Goal: Task Accomplishment & Management: Use online tool/utility

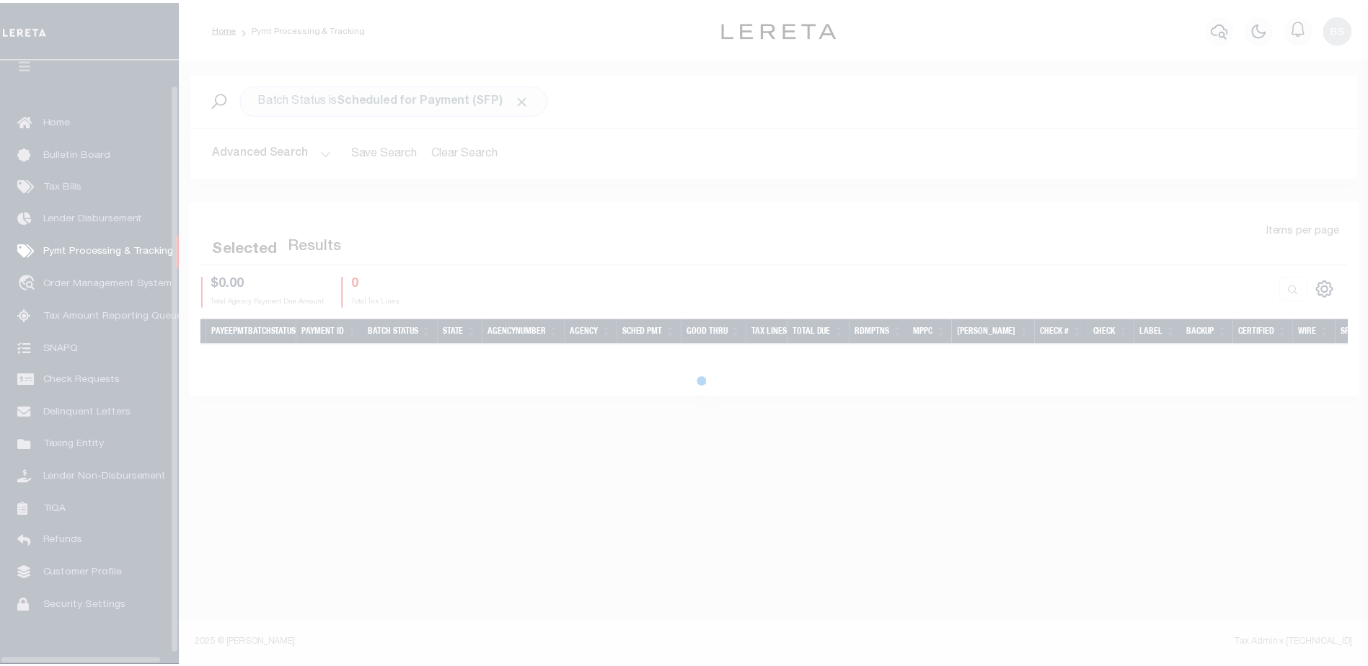
scroll to position [36, 0]
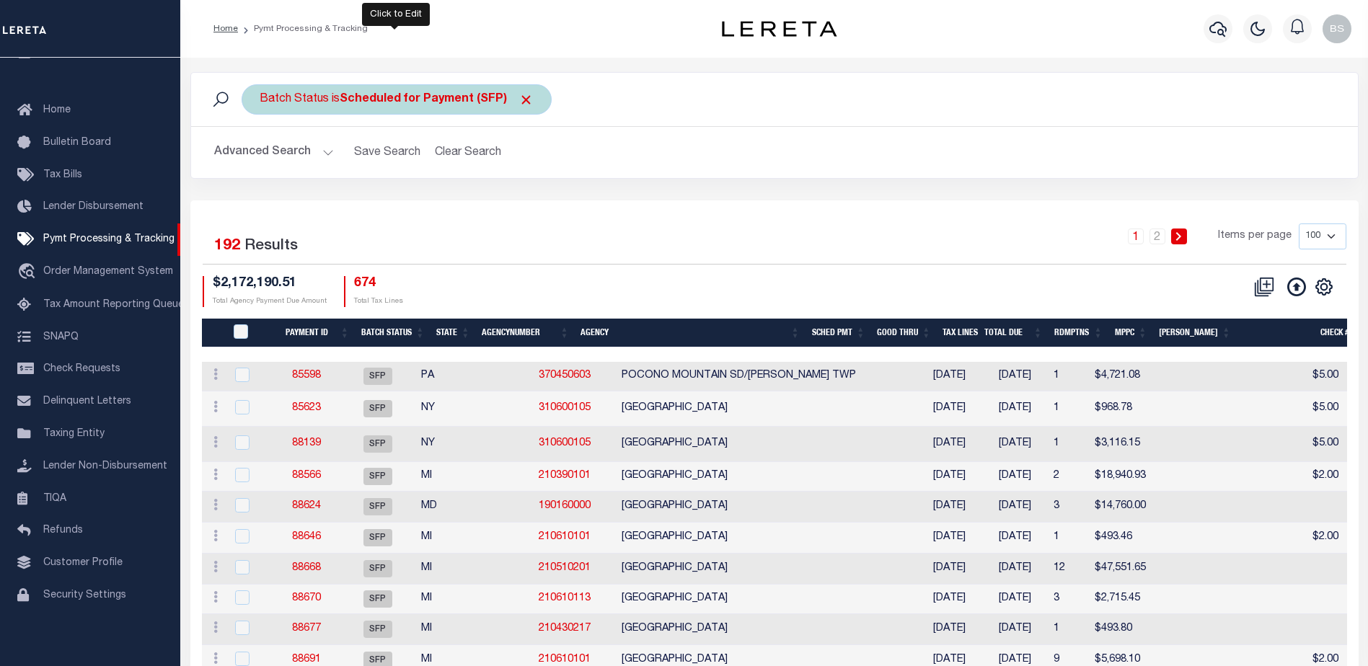
click at [440, 100] on b "Scheduled for Payment (SFP)" at bounding box center [437, 100] width 194 height 12
select select "SFP"
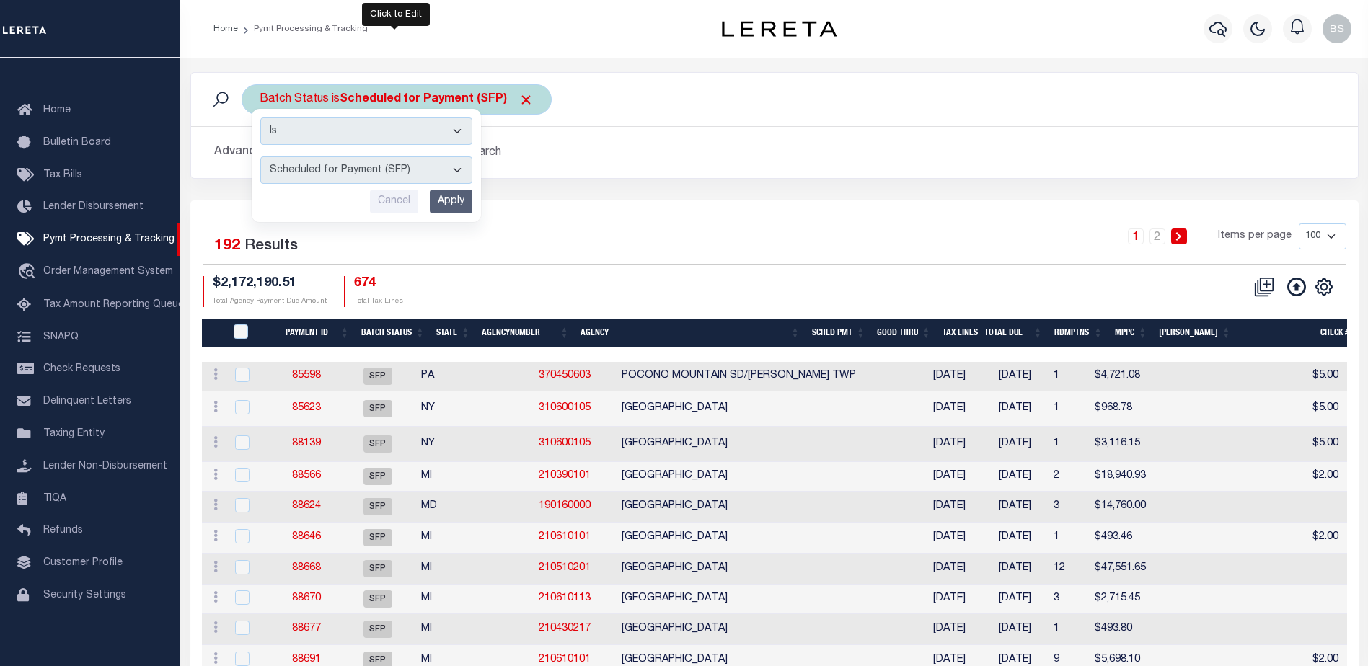
click at [463, 169] on select "Awaiting Funds (AWF) Cleared and Complete (CAC) New Check Needed (NCN) Payment …" at bounding box center [366, 169] width 212 height 27
click at [260, 156] on select "Awaiting Funds (AWF) Cleared and Complete (CAC) New Check Needed (NCN) Payment …" at bounding box center [366, 169] width 212 height 27
click at [983, 195] on div "Batch Status is Scheduled for Payment (SFP) Is Contains Awaiting Funds (AWF) Cl…" at bounding box center [775, 136] width 1190 height 128
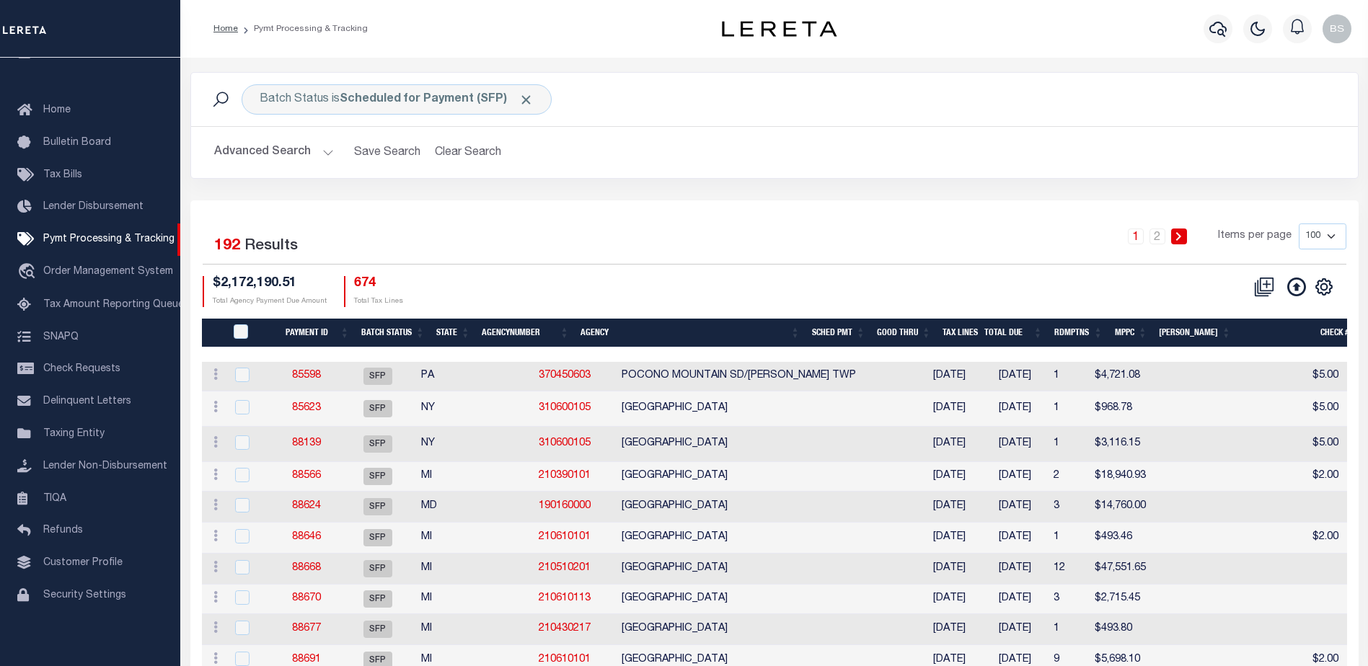
click at [1323, 241] on select "100 200 500 1000" at bounding box center [1323, 237] width 48 height 26
select select "1000"
click at [1299, 224] on select "100 200 500 1000" at bounding box center [1323, 237] width 48 height 26
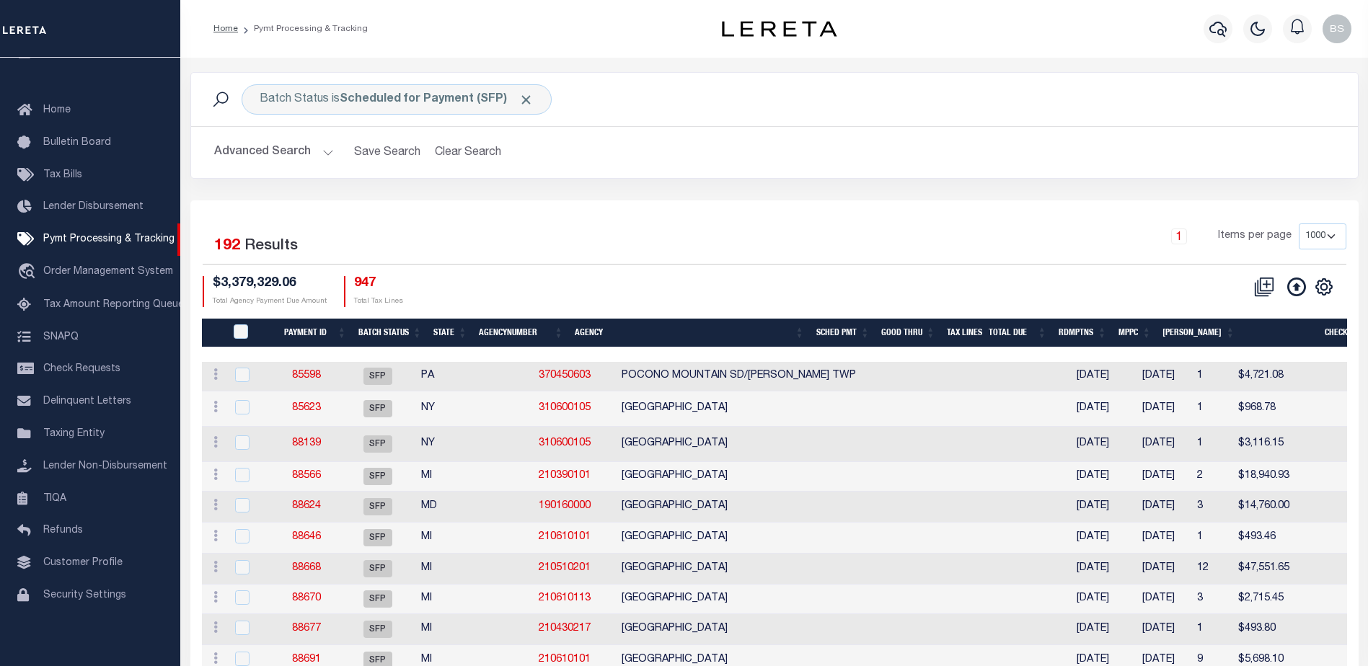
click at [591, 335] on th "Agency" at bounding box center [689, 334] width 241 height 30
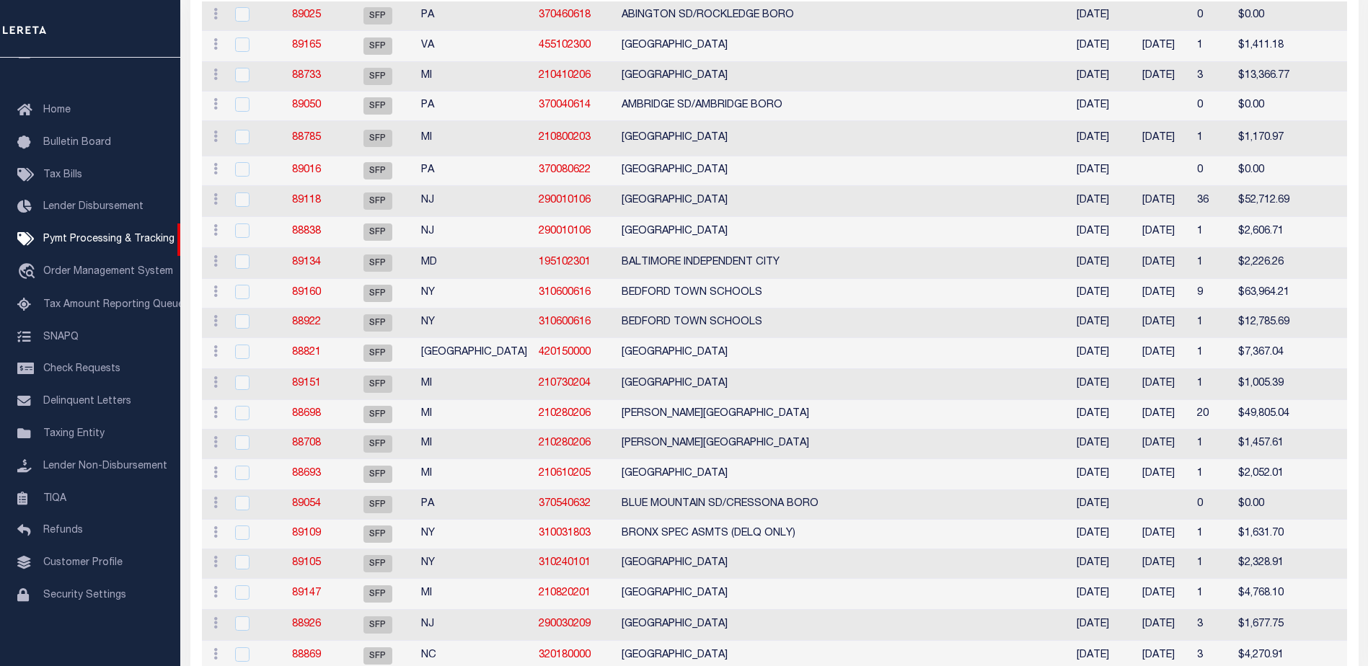
scroll to position [0, 0]
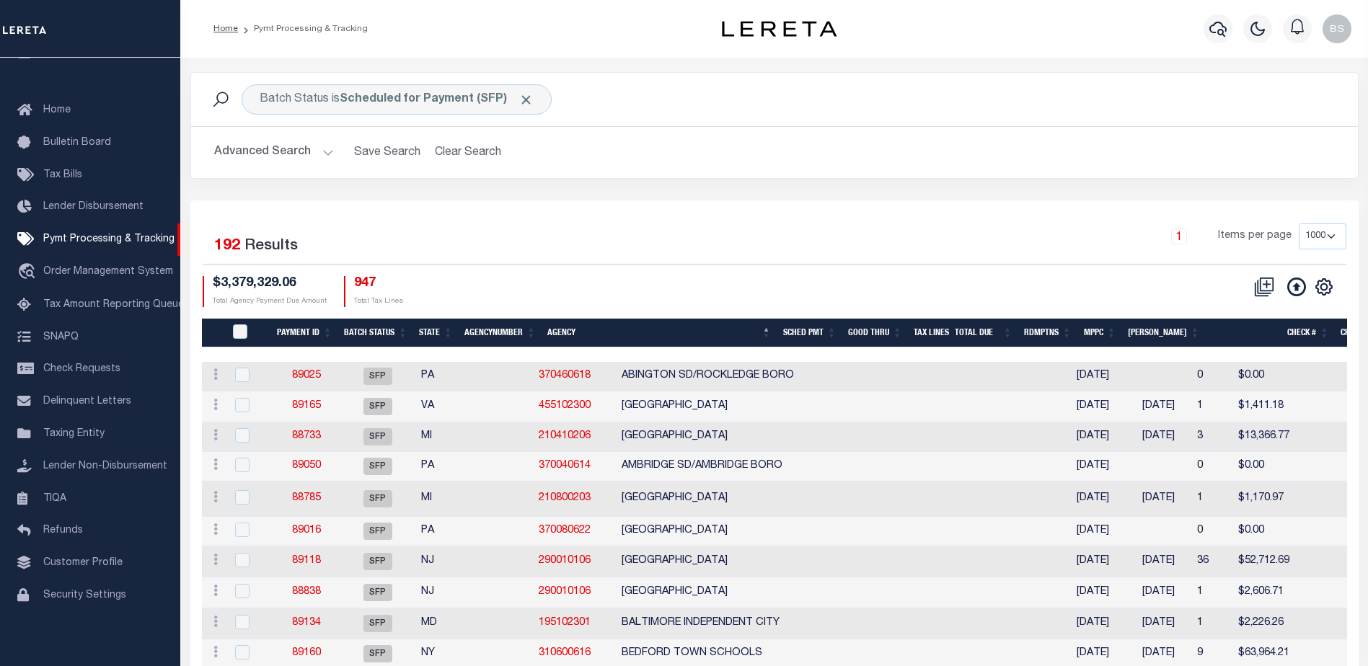
click at [324, 156] on button "Advanced Search" at bounding box center [274, 152] width 120 height 28
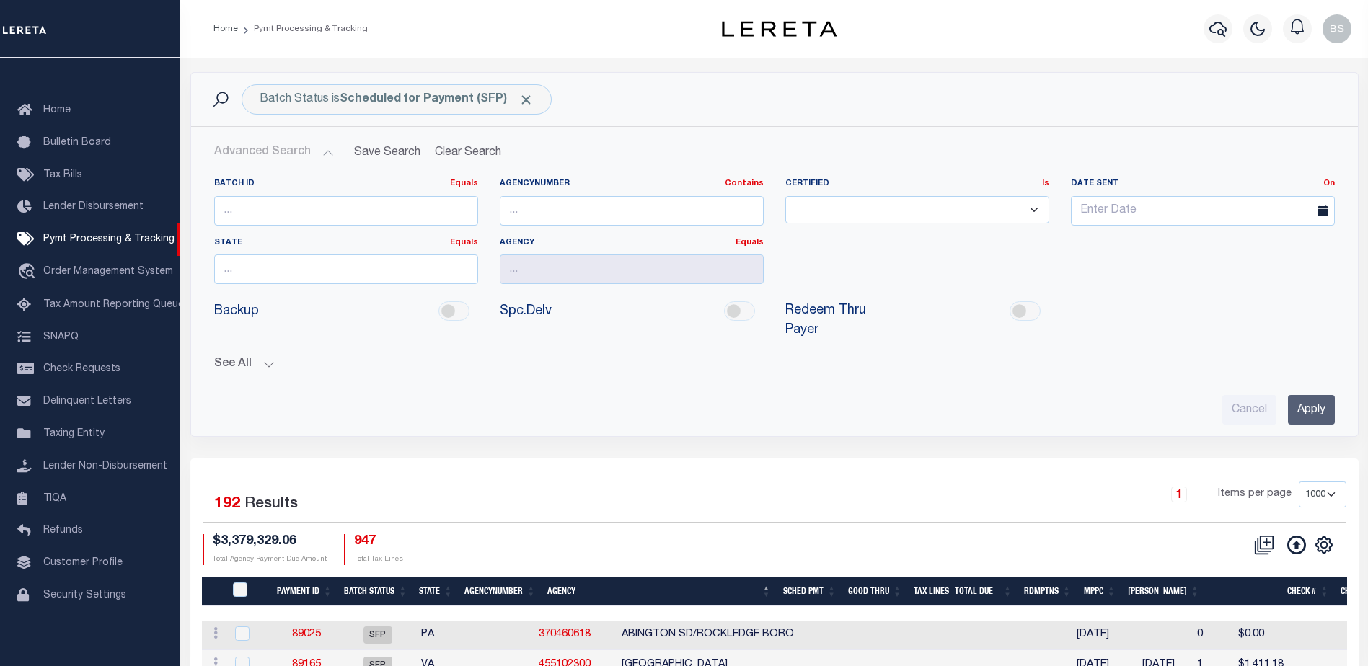
click at [271, 358] on button "See All" at bounding box center [774, 365] width 1120 height 14
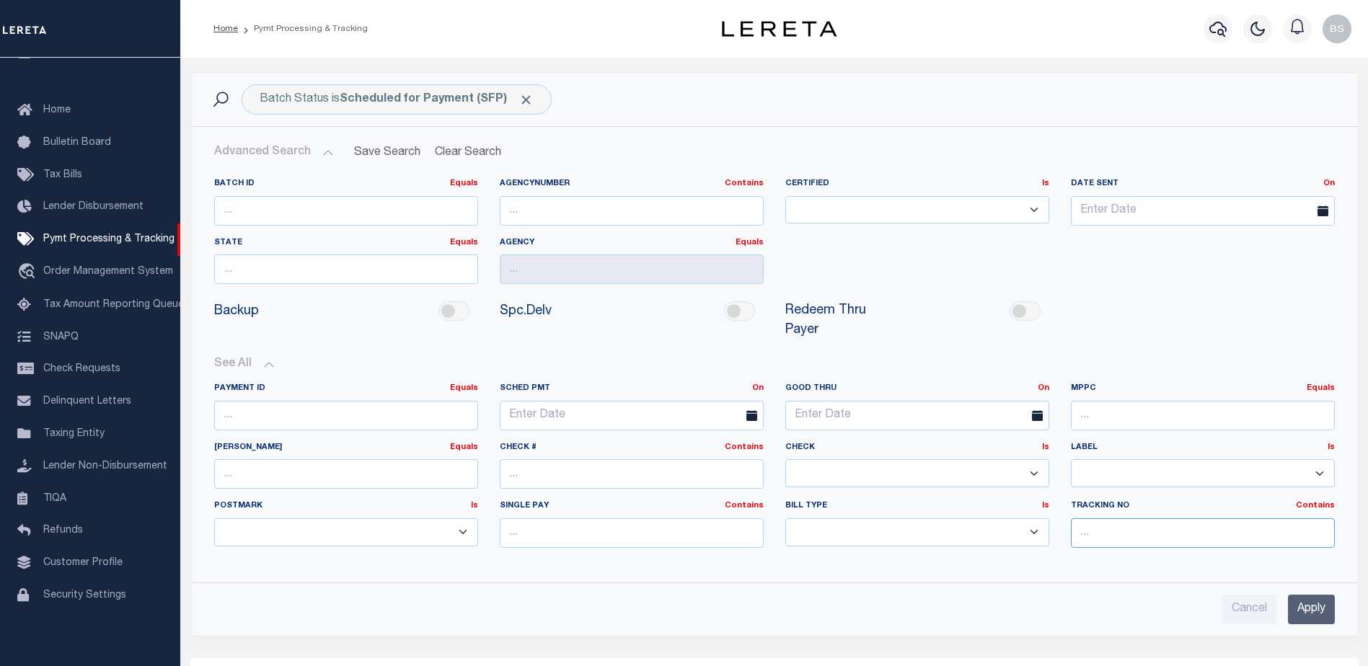
click at [1189, 521] on input "text" at bounding box center [1203, 533] width 264 height 30
type input "Barbara"
click at [1293, 595] on input "Apply" at bounding box center [1311, 610] width 47 height 30
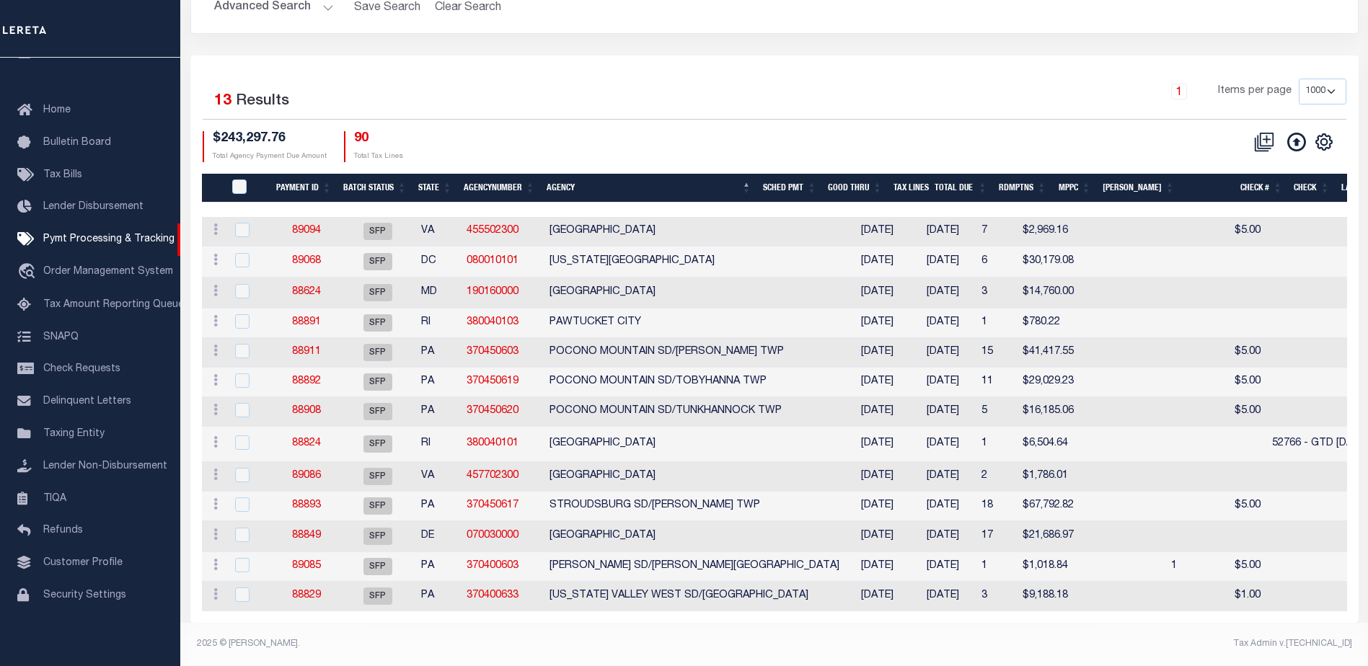
scroll to position [158, 0]
click at [888, 174] on th "Good Thru" at bounding box center [855, 189] width 66 height 30
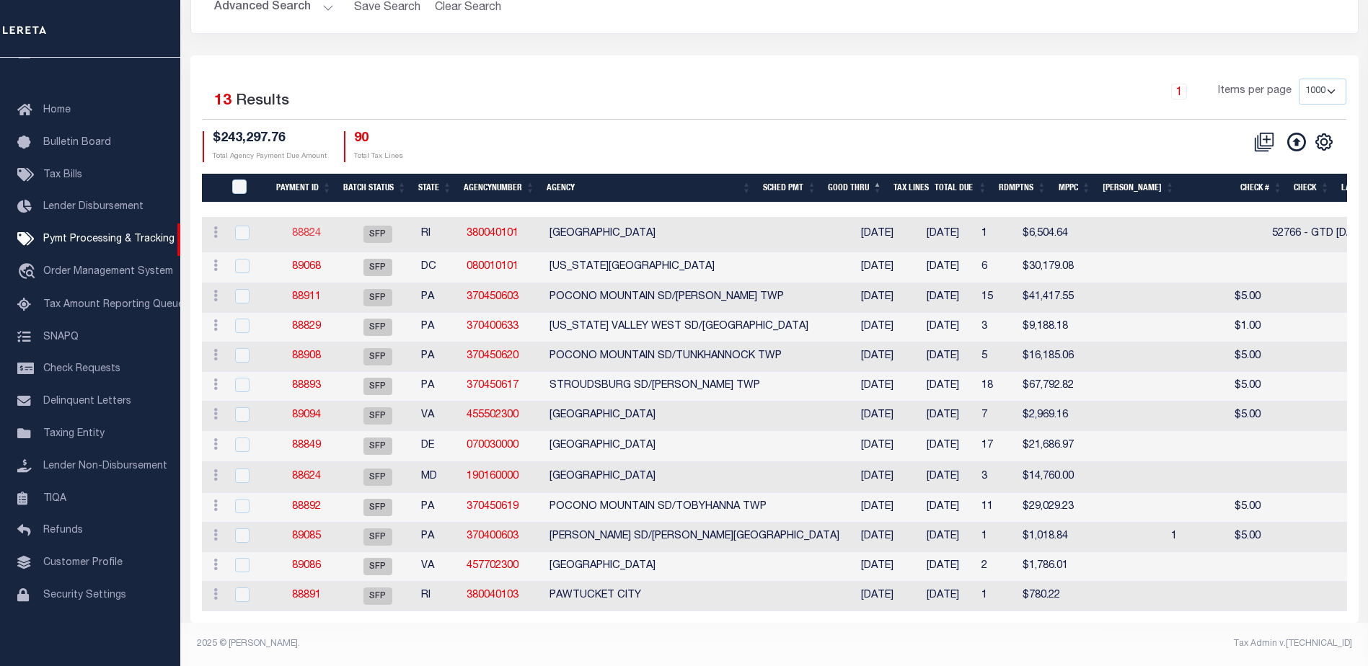
click at [315, 229] on link "88824" at bounding box center [306, 234] width 29 height 10
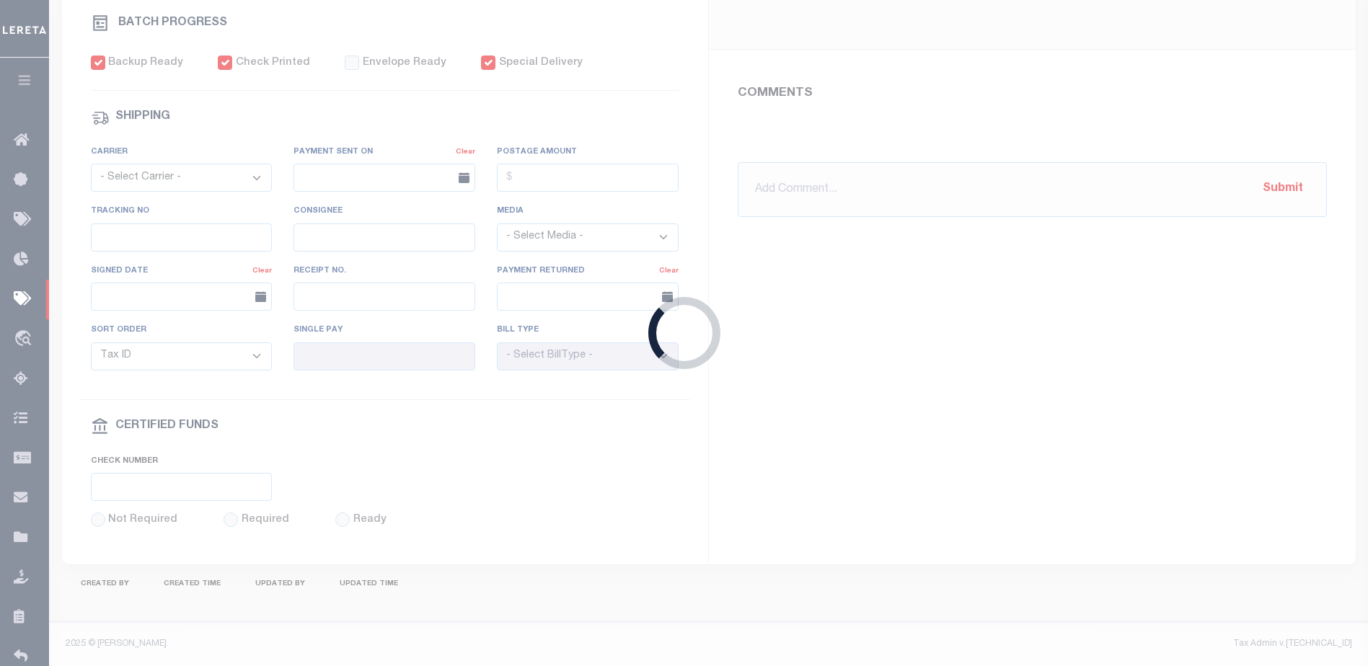
select select "SFP"
type input "08/27/2025"
type input "$6,504.64"
select select "CHK"
type input "52766 - GTD 11/22/25"
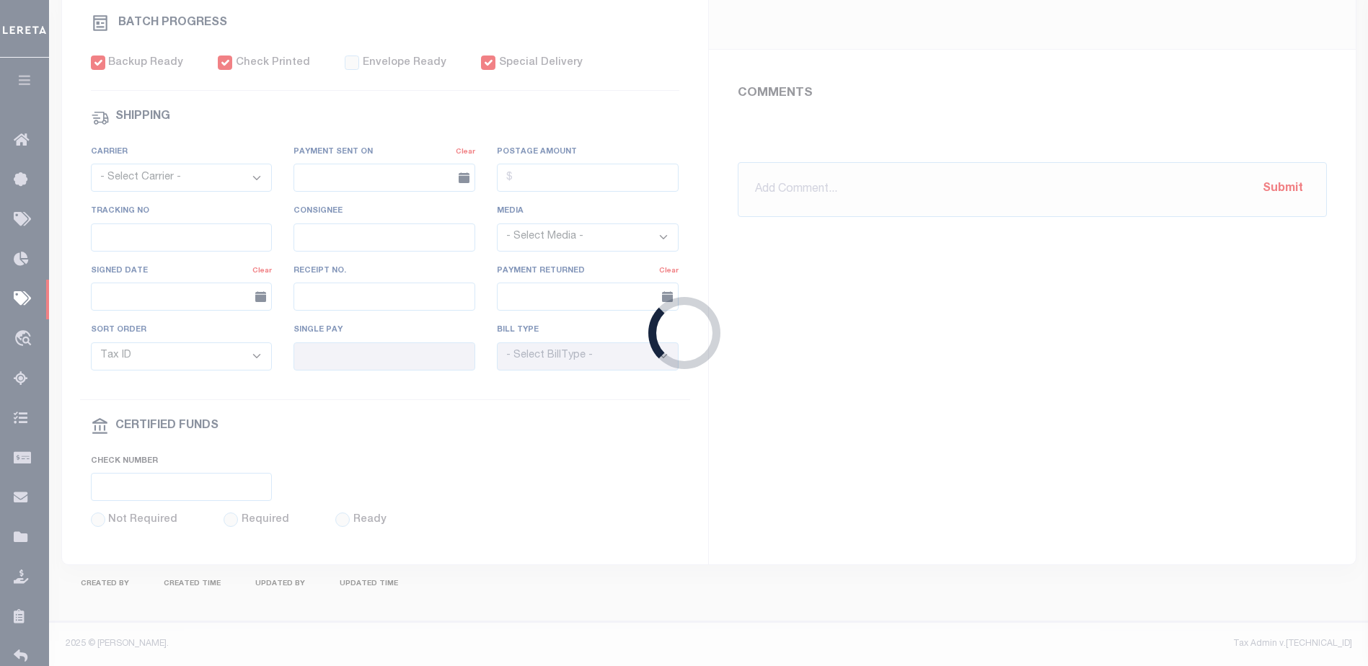
select select "Starek, Barbara"
checkbox input "true"
type input "Barbara"
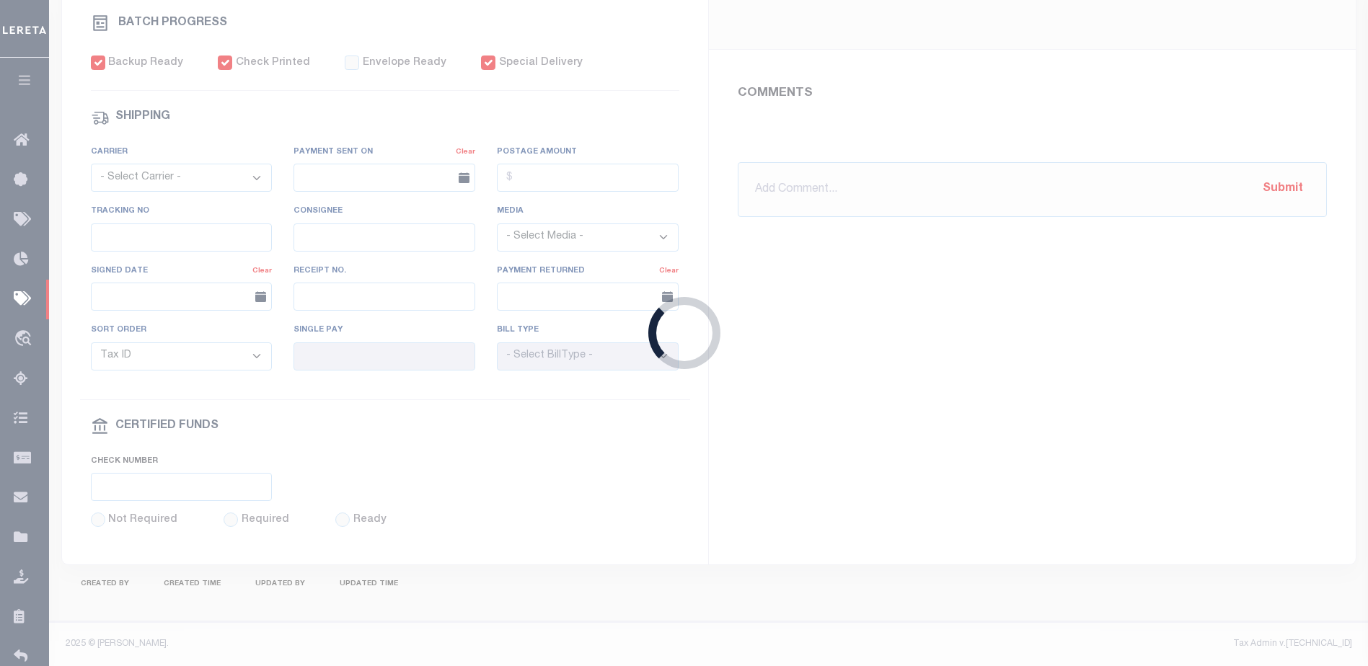
type input "N"
radio input "true"
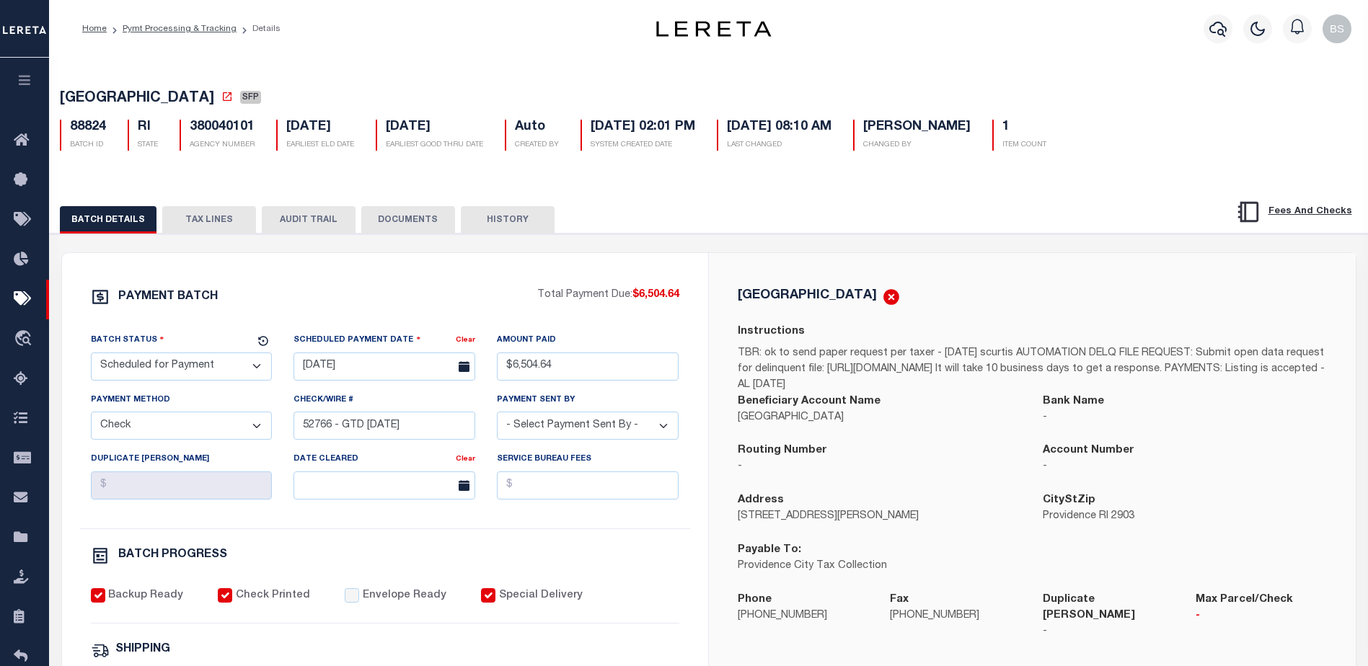
click at [193, 225] on button "TAX LINES" at bounding box center [209, 219] width 94 height 27
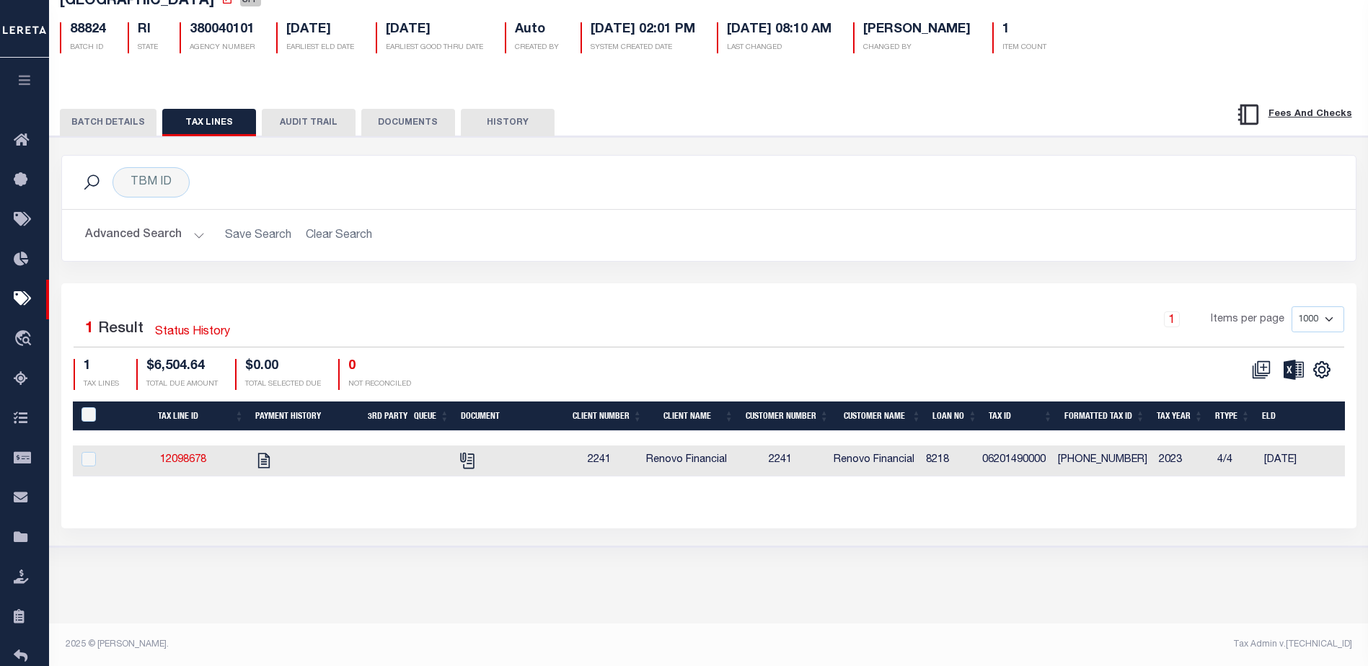
scroll to position [98, 0]
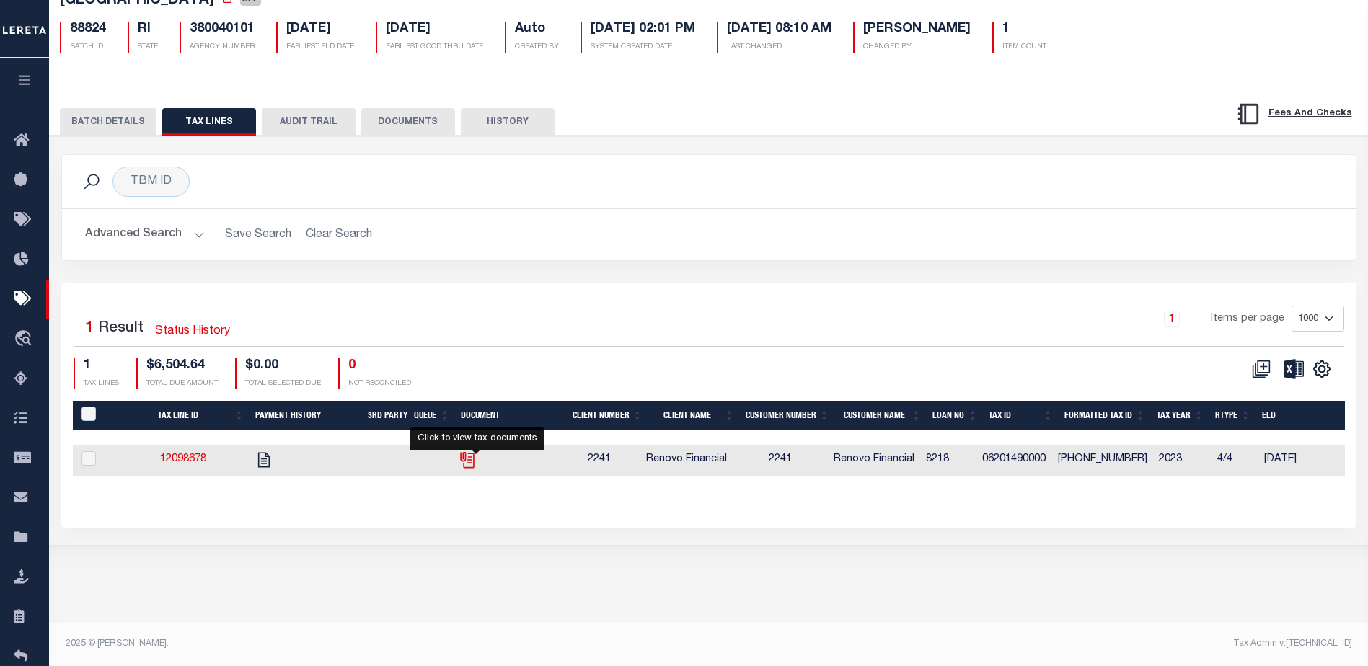
click at [474, 457] on icon "" at bounding box center [469, 460] width 11 height 15
checkbox input "true"
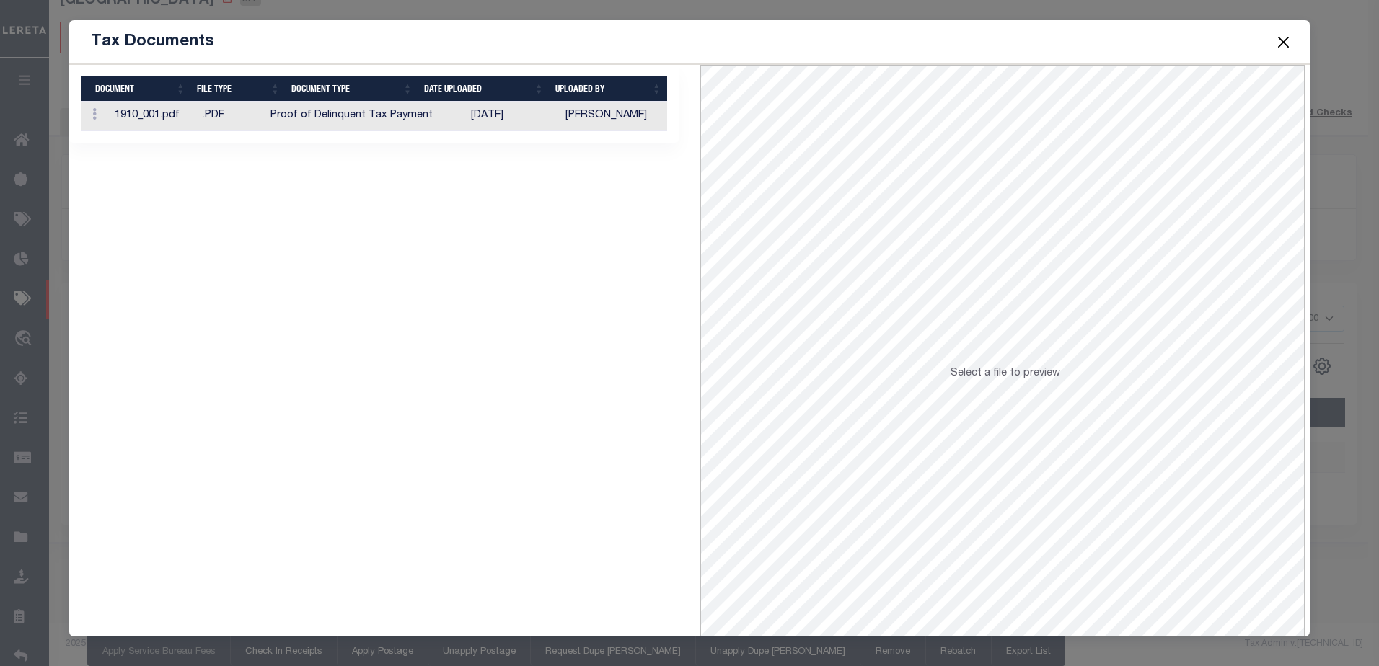
drag, startPoint x: 1291, startPoint y: 44, endPoint x: 1283, endPoint y: 48, distance: 8.1
click at [1290, 45] on button "Close" at bounding box center [1282, 41] width 19 height 19
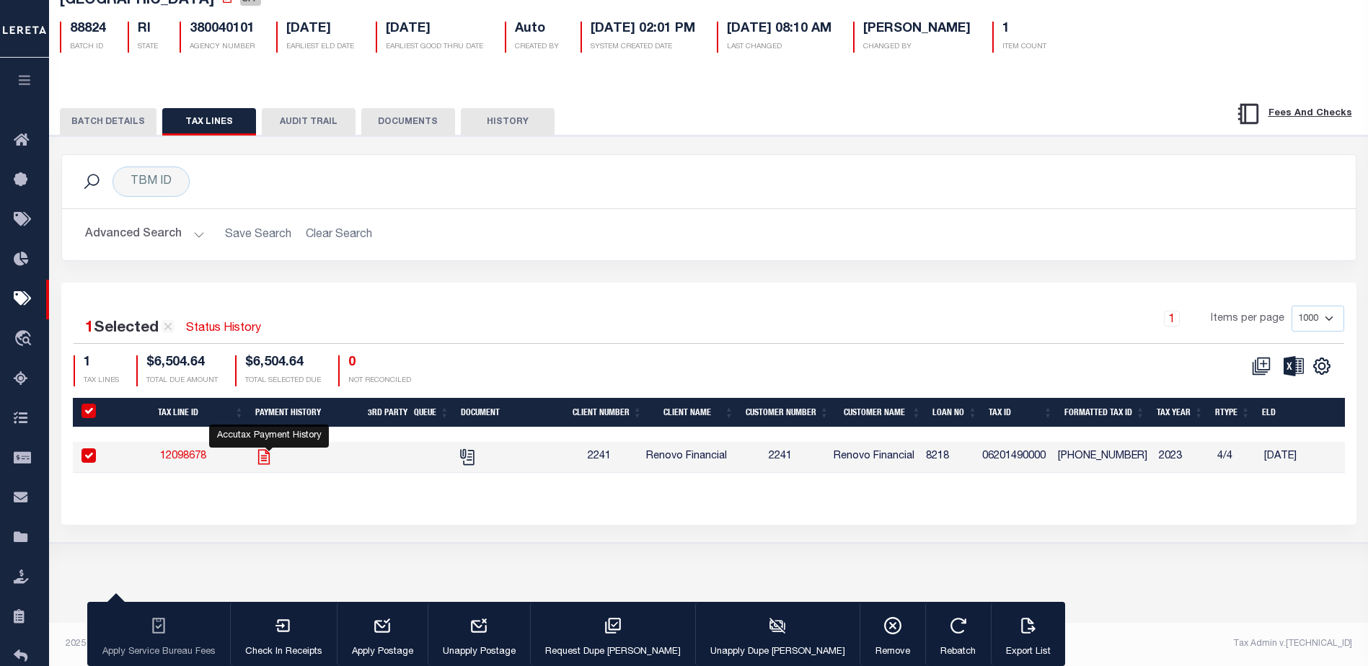
click at [273, 453] on icon "" at bounding box center [264, 457] width 19 height 19
checkbox input "false"
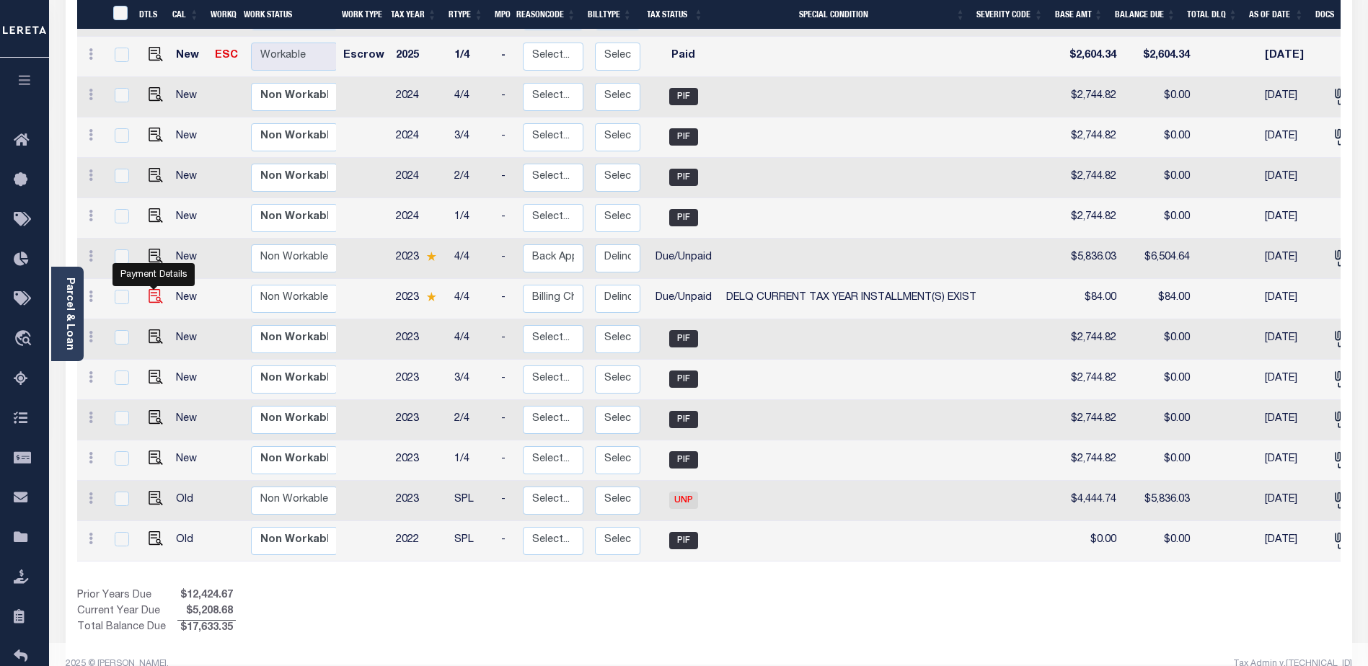
click at [150, 289] on img "" at bounding box center [156, 296] width 14 height 14
checkbox input "true"
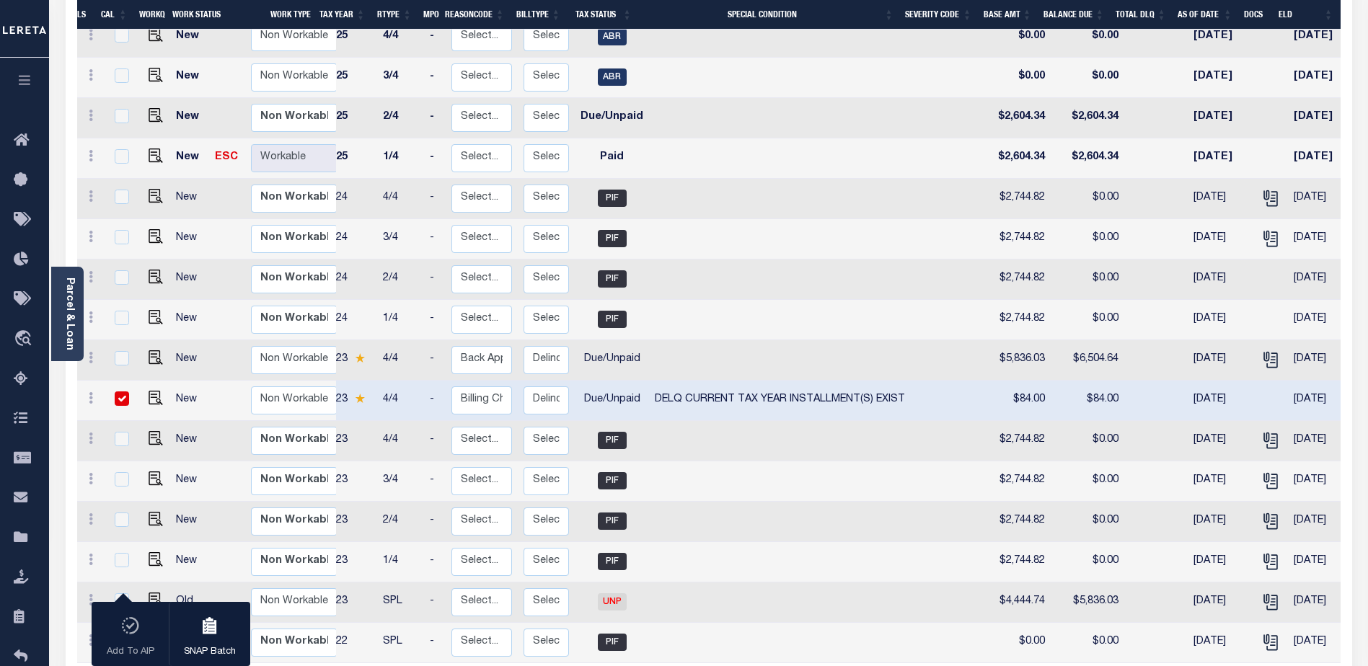
scroll to position [0, 78]
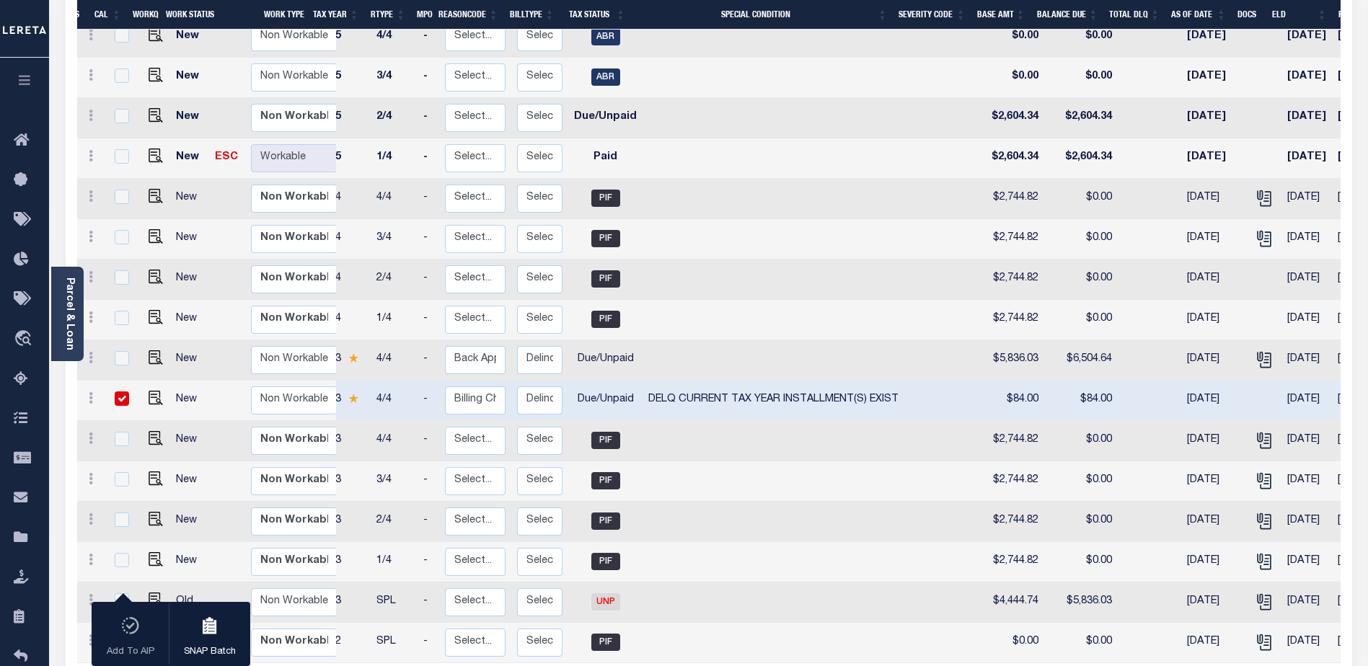
click at [120, 392] on input "checkbox" at bounding box center [122, 399] width 14 height 14
checkbox input "false"
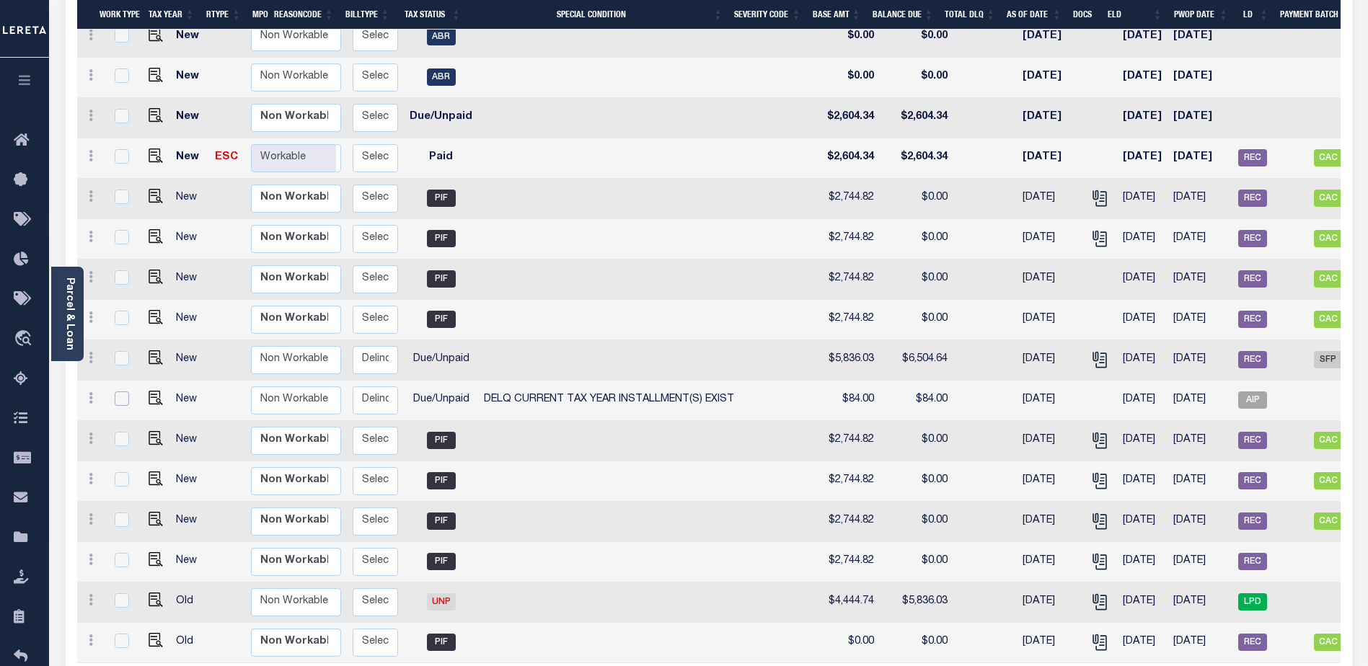
scroll to position [0, 330]
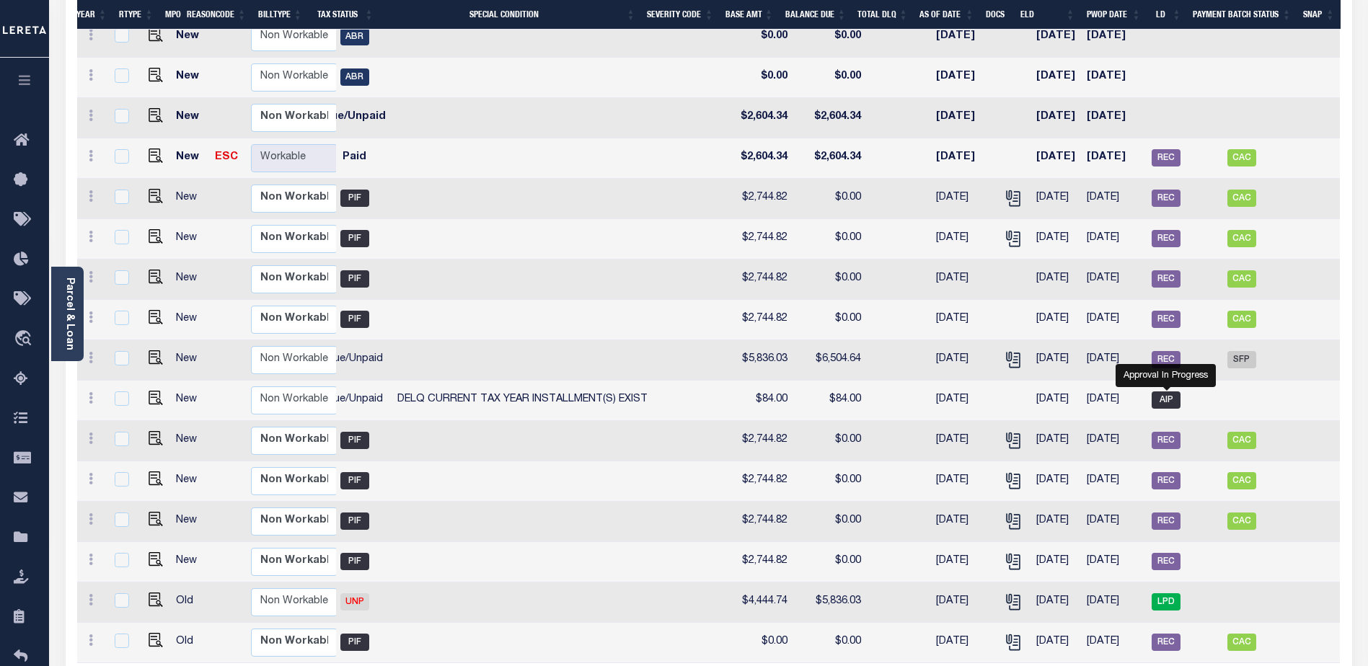
click at [1160, 392] on span "AIP" at bounding box center [1166, 400] width 29 height 17
checkbox input "true"
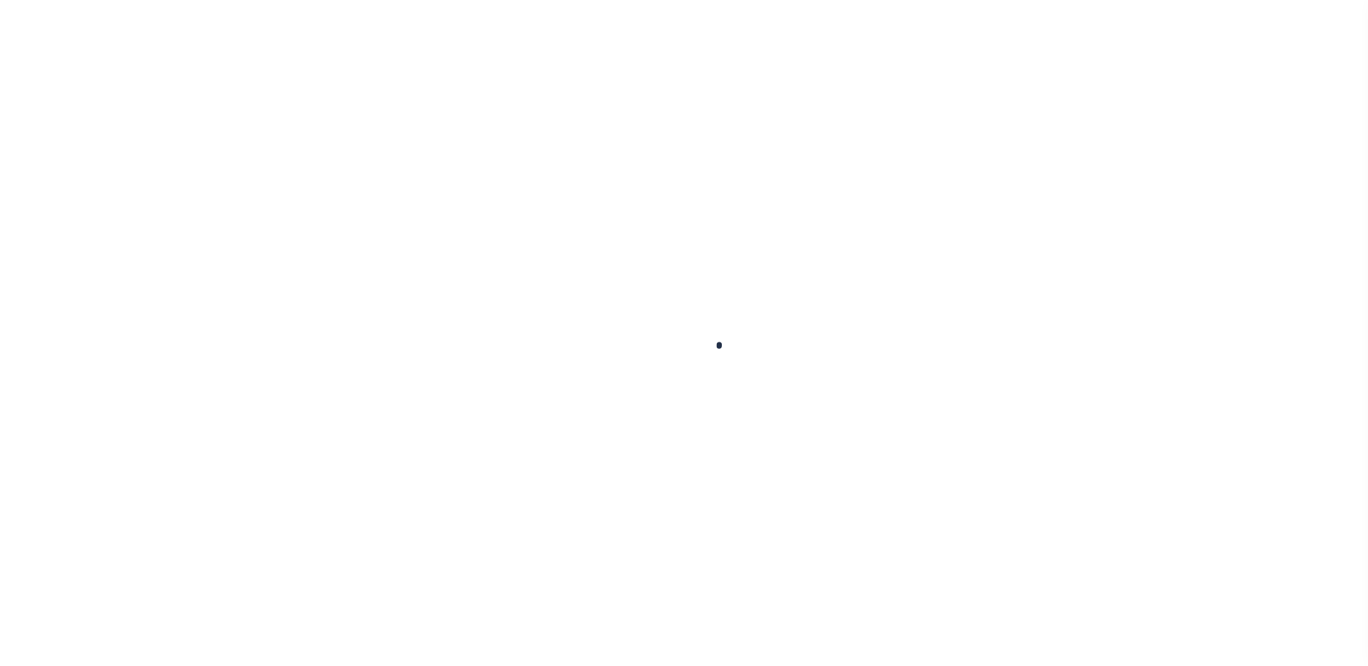
checkbox input "false"
type textarea "2023 4th installment Redemption Recording Fee $84.00 - Certified Funds / Lender…"
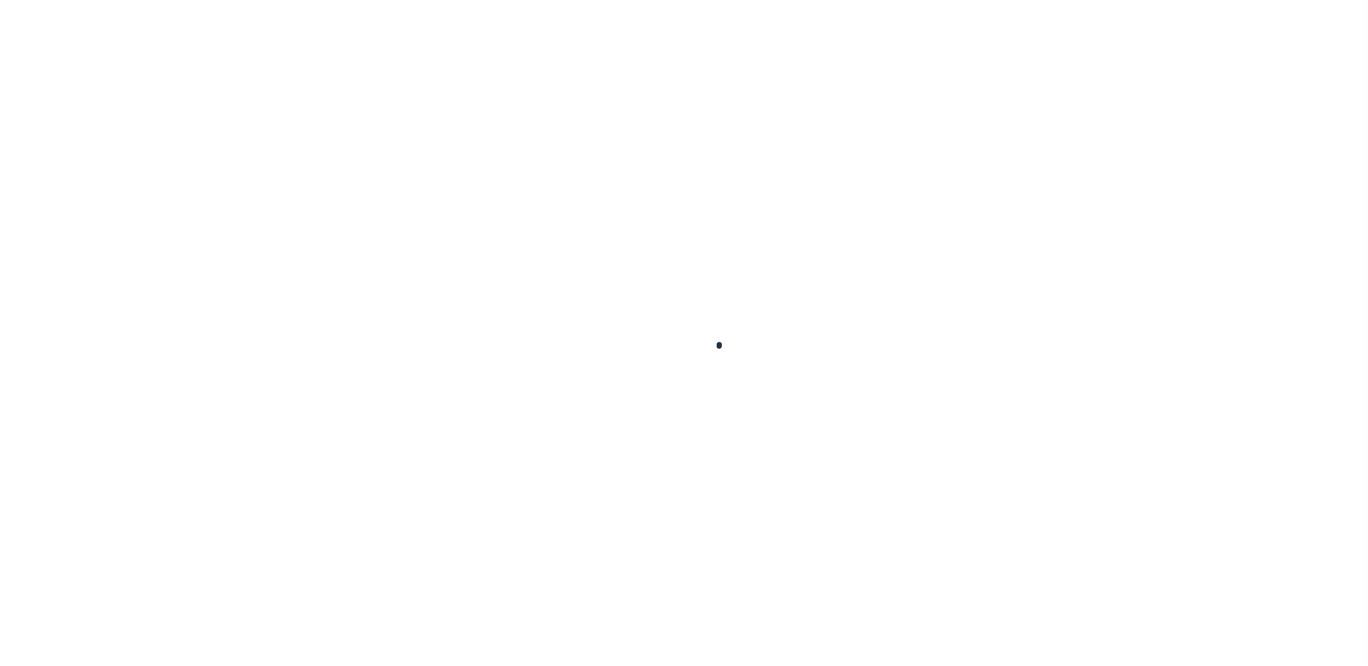
type input "[DATE]"
select select "DUE"
select select "17"
type input "$84"
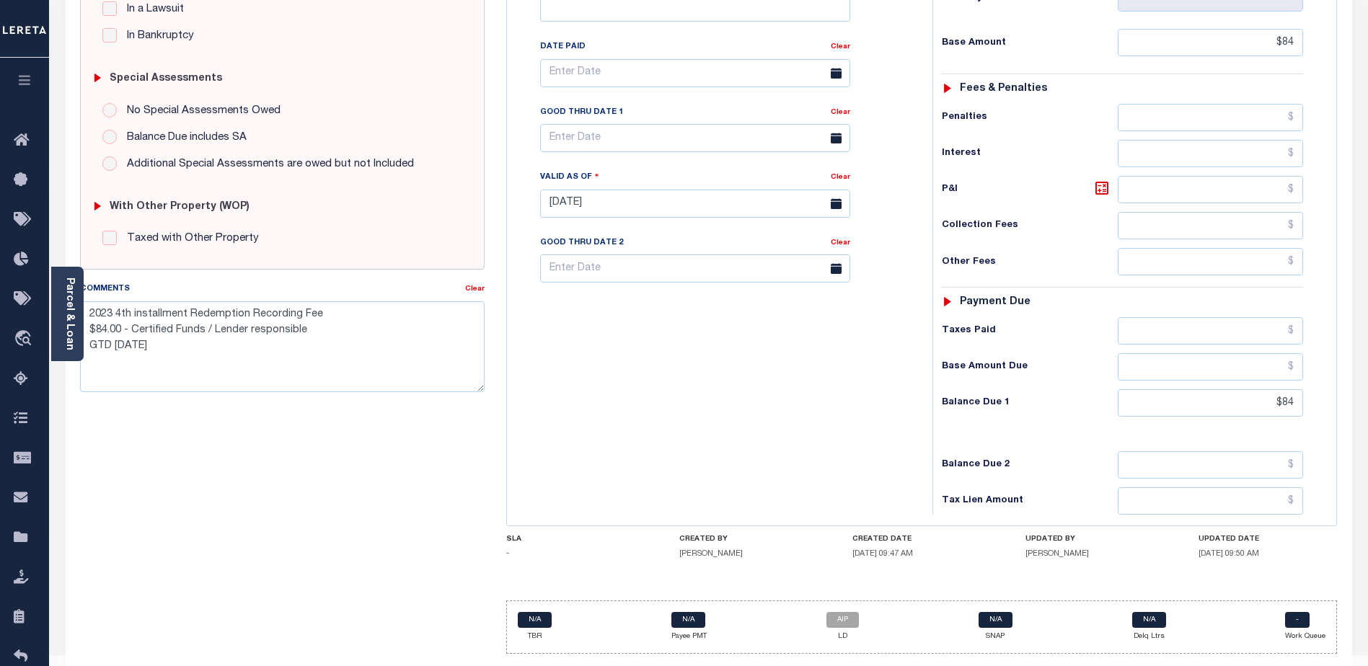
scroll to position [395, 0]
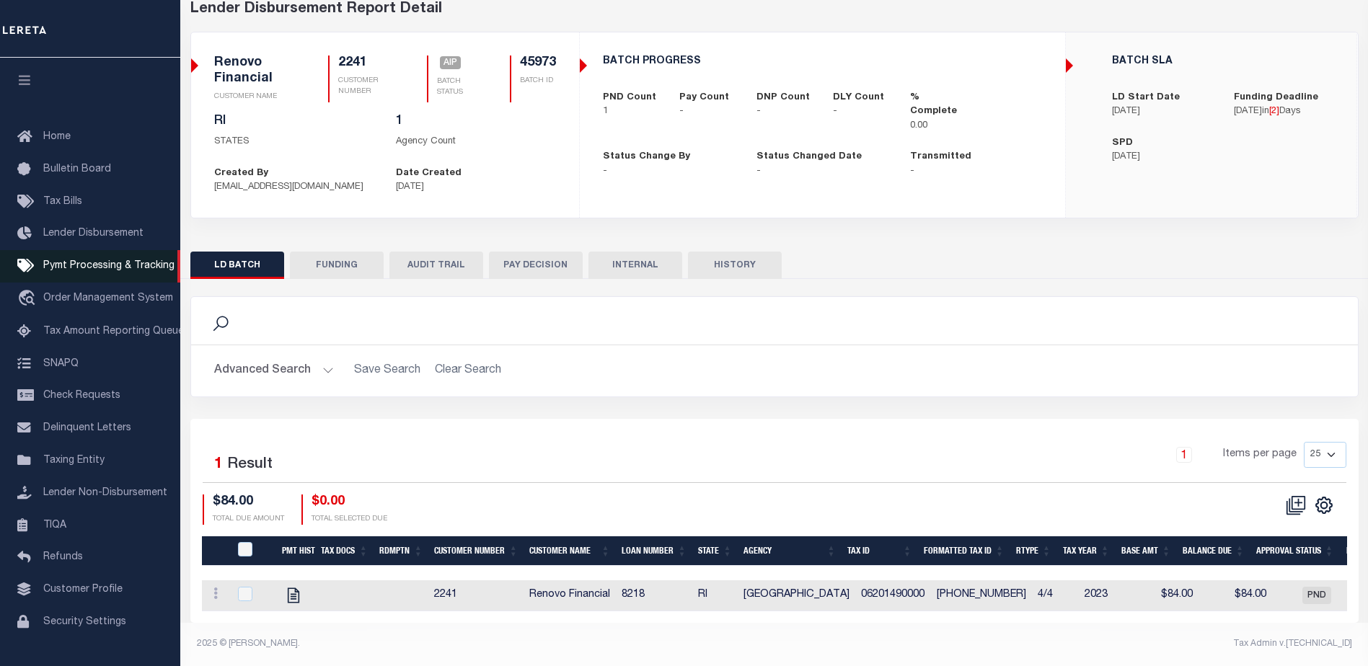
click at [74, 276] on link "Pymt Processing & Tracking" at bounding box center [90, 266] width 180 height 32
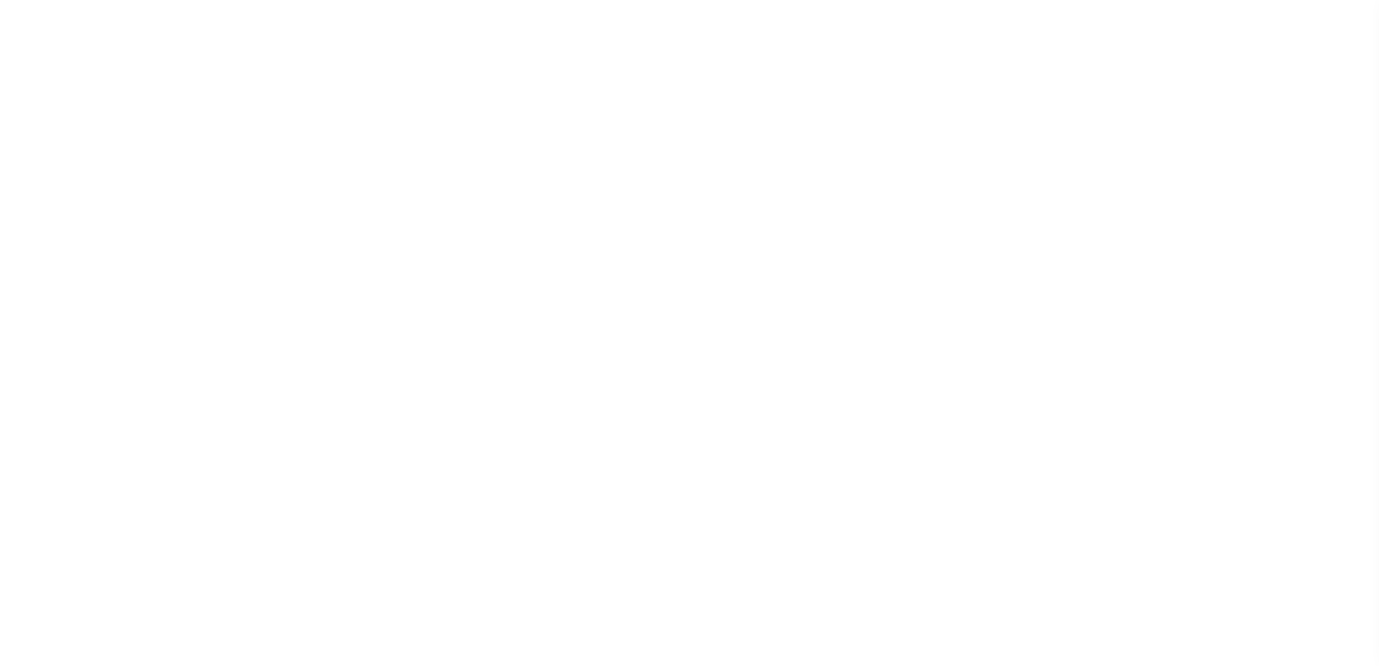
select select "1000"
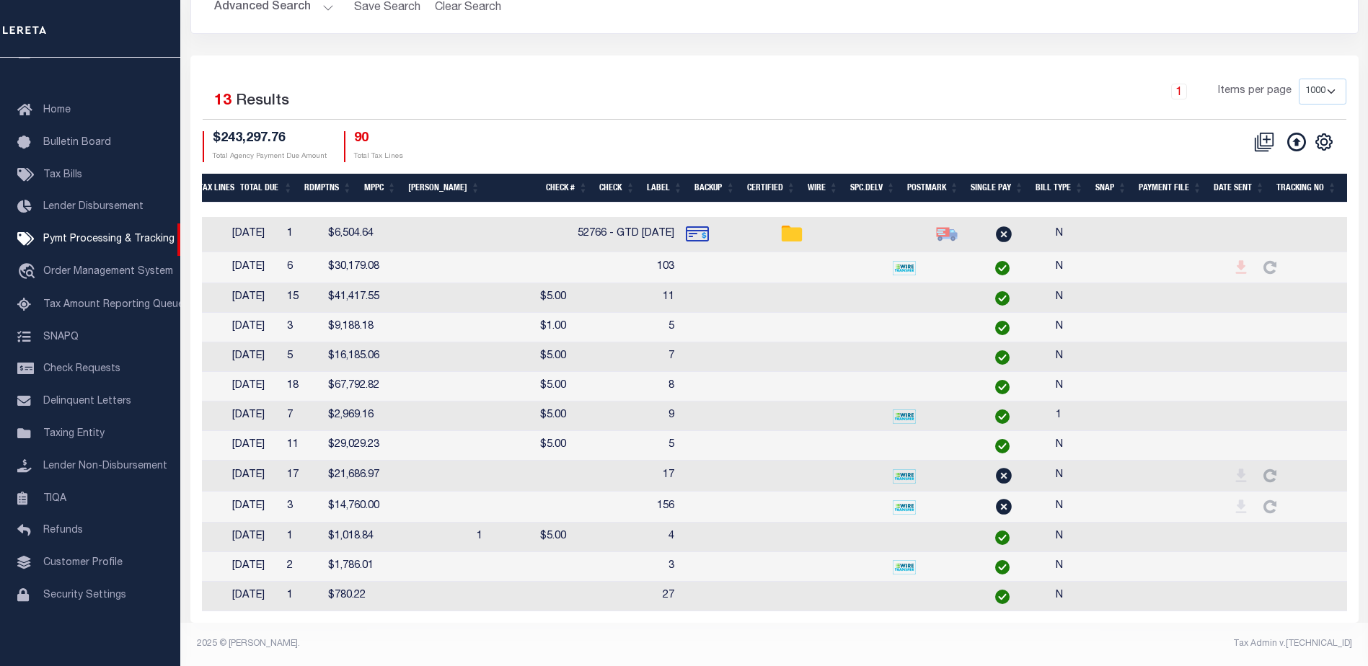
scroll to position [0, 598]
